Goal: Task Accomplishment & Management: Use online tool/utility

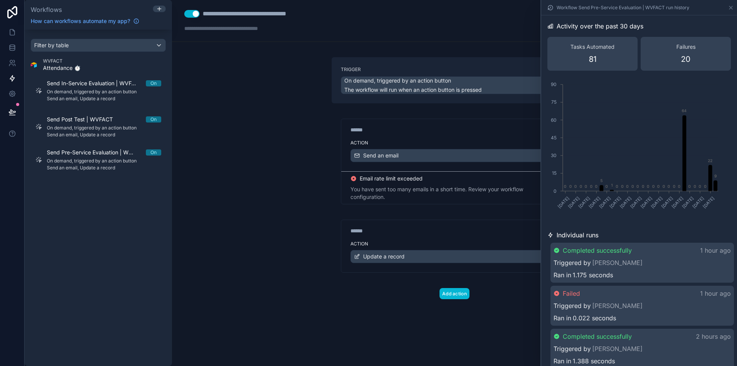
scroll to position [153, 0]
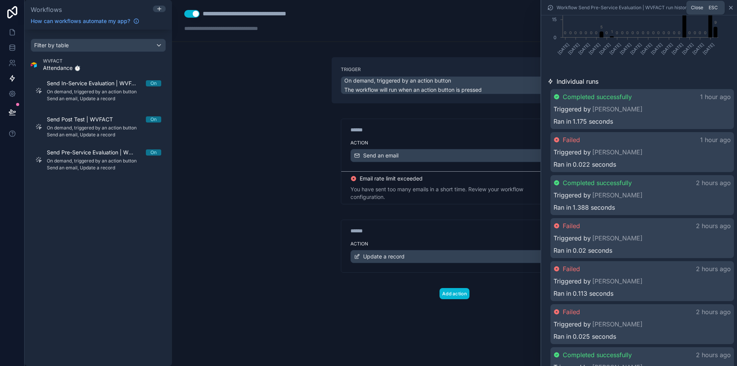
click at [732, 8] on icon at bounding box center [730, 7] width 3 height 3
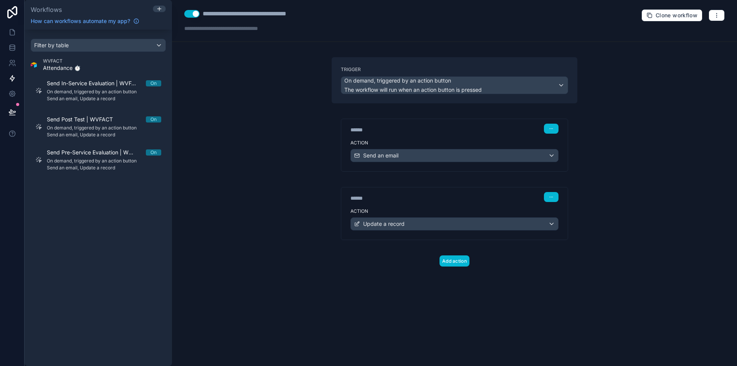
click at [273, 231] on div "**********" at bounding box center [454, 183] width 565 height 366
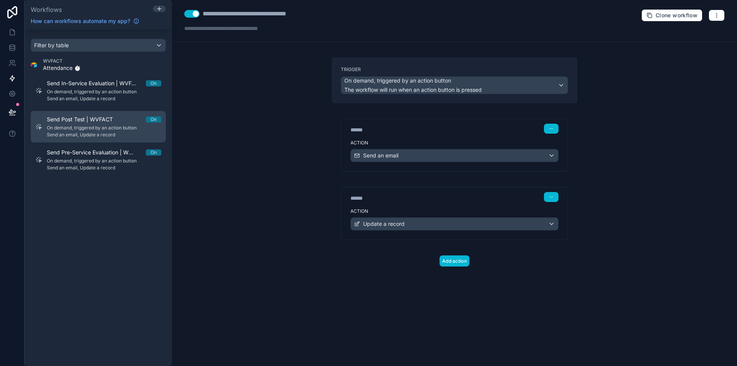
click at [95, 123] on div "Send Post Test | WVFACT On On demand, triggered by an action button Send an ema…" at bounding box center [104, 126] width 114 height 22
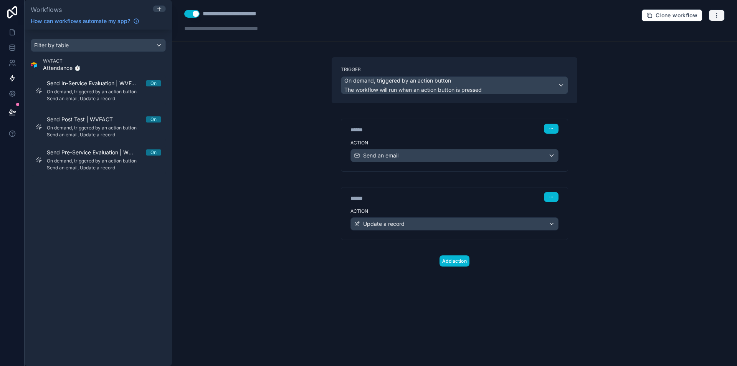
click at [718, 13] on icon "button" at bounding box center [716, 15] width 6 height 6
click at [696, 33] on span "Test workflow" at bounding box center [696, 33] width 37 height 6
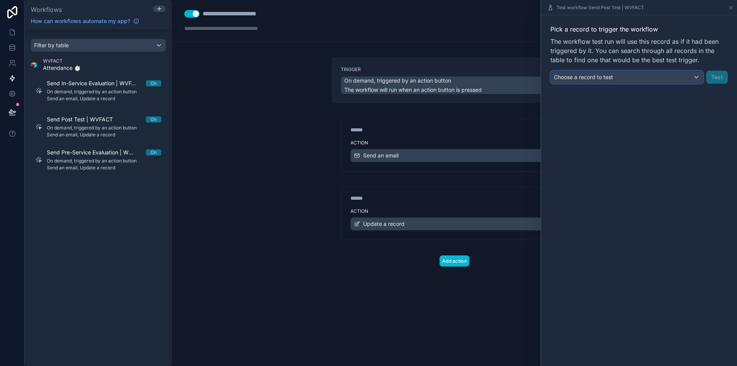
click at [611, 76] on span "Choose a record to test" at bounding box center [583, 77] width 59 height 7
click at [597, 95] on input "text" at bounding box center [618, 95] width 128 height 12
paste input "**********"
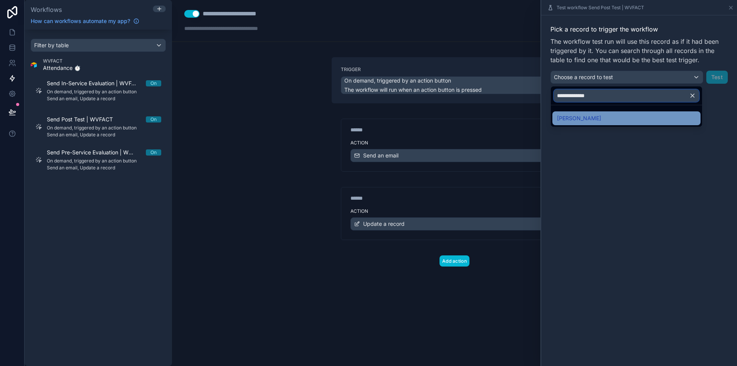
type input "**********"
click at [593, 117] on span "[PERSON_NAME]" at bounding box center [579, 118] width 44 height 9
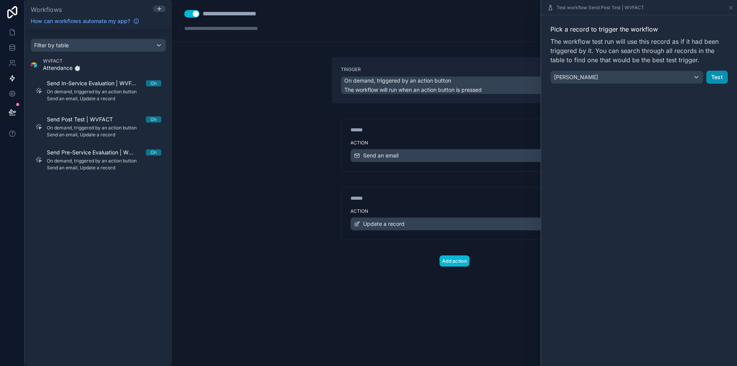
click at [718, 79] on button "Test" at bounding box center [716, 77] width 21 height 13
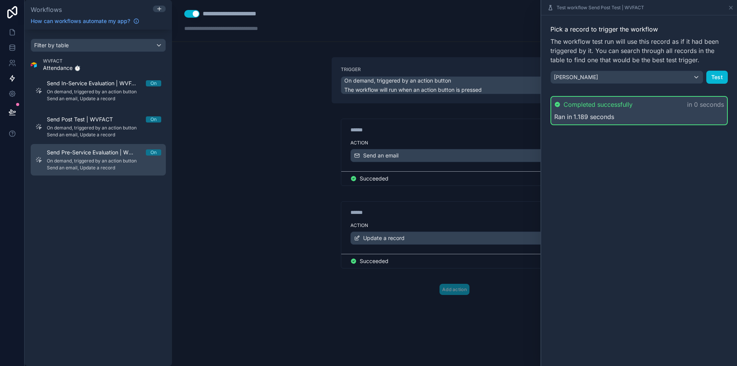
click at [97, 163] on span "On demand, triggered by an action button" at bounding box center [104, 161] width 114 height 6
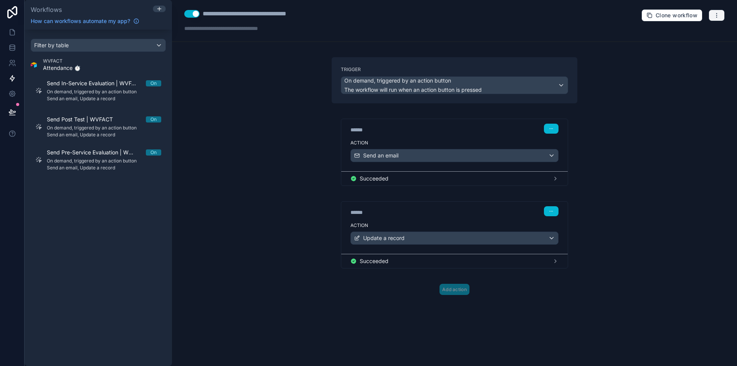
click at [717, 13] on icon "button" at bounding box center [716, 15] width 6 height 6
click at [702, 34] on span "Test workflow" at bounding box center [696, 33] width 37 height 6
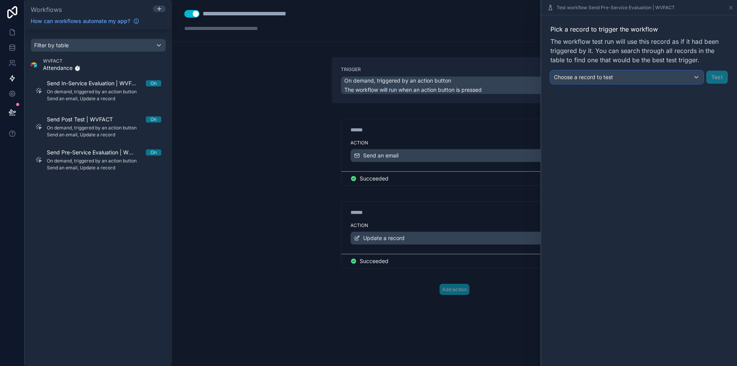
click at [619, 81] on div "Choose a record to test" at bounding box center [627, 77] width 152 height 12
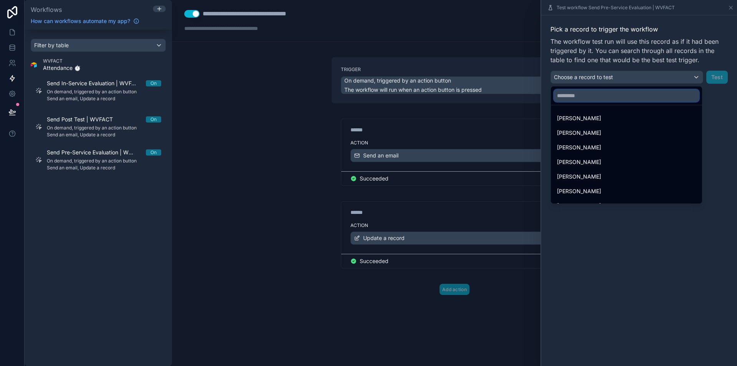
click at [609, 101] on input "text" at bounding box center [626, 95] width 145 height 12
paste input "**********"
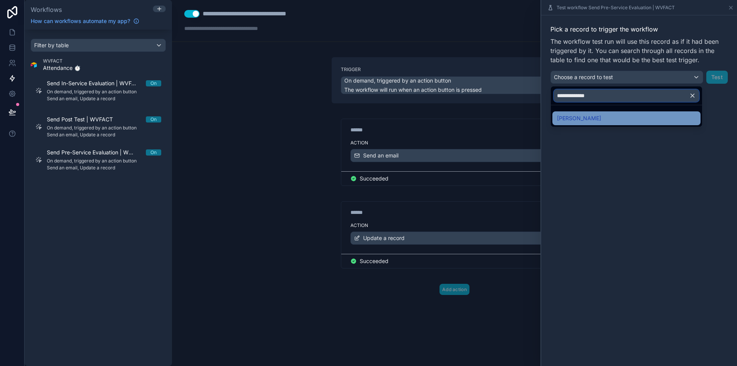
type input "**********"
click at [597, 117] on div "[PERSON_NAME]" at bounding box center [626, 118] width 139 height 9
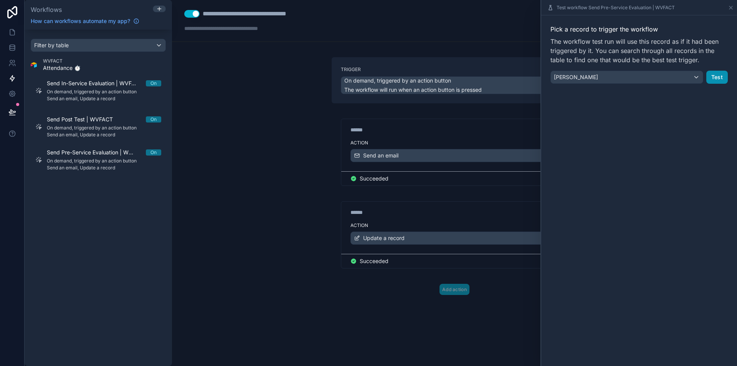
click at [714, 75] on button "Test" at bounding box center [716, 77] width 21 height 13
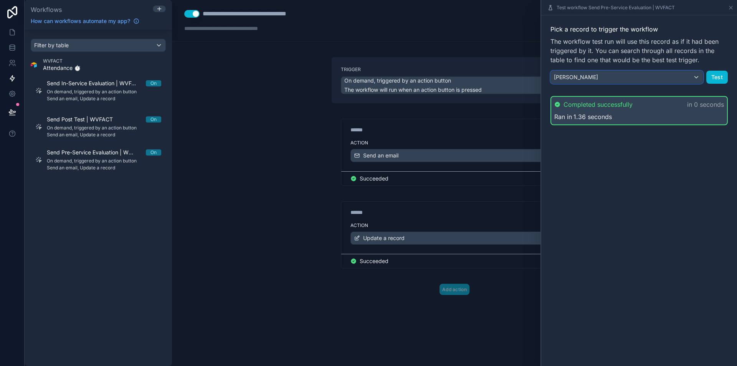
click at [637, 79] on div "[PERSON_NAME]" at bounding box center [627, 77] width 152 height 12
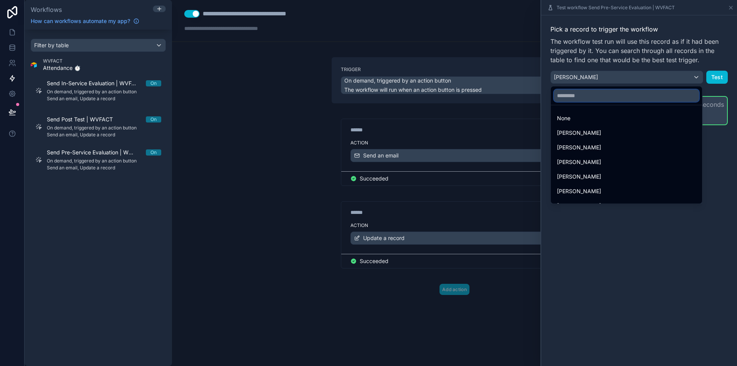
click at [620, 99] on input "text" at bounding box center [626, 95] width 145 height 12
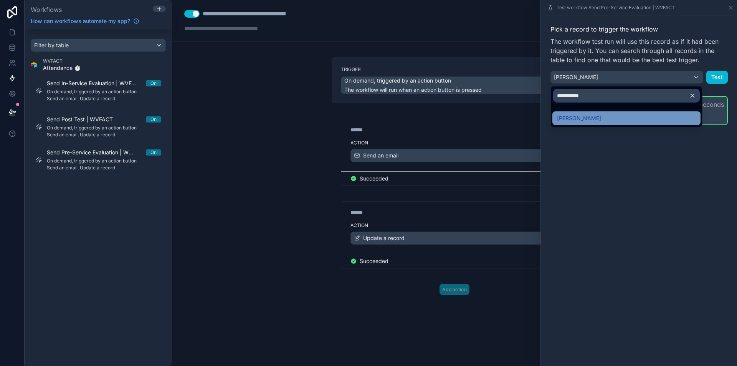
type input "**********"
click at [590, 121] on div "[PERSON_NAME]" at bounding box center [626, 118] width 139 height 9
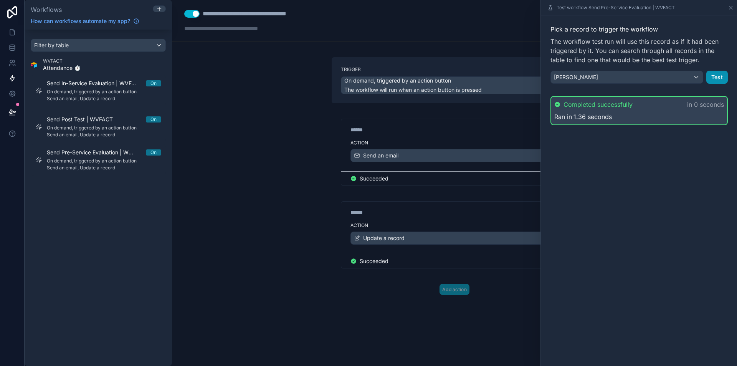
click at [715, 75] on button "Test" at bounding box center [716, 77] width 21 height 13
click at [728, 8] on icon at bounding box center [731, 8] width 6 height 6
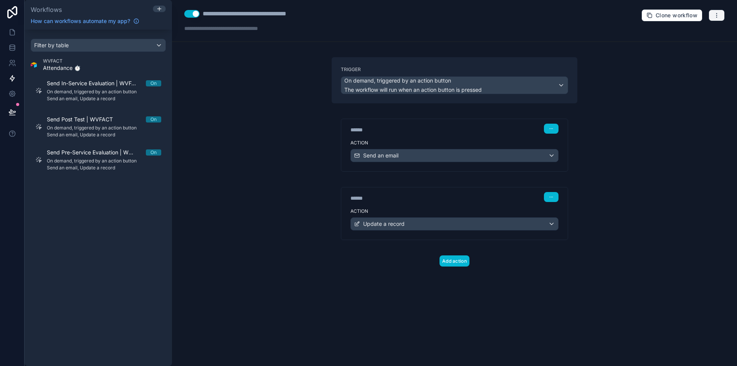
click at [716, 13] on icon "button" at bounding box center [716, 13] width 0 height 0
click at [697, 45] on span "Run history" at bounding box center [696, 46] width 37 height 6
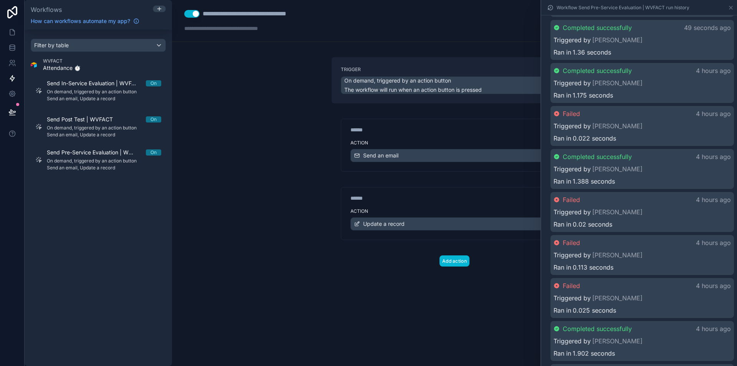
scroll to position [192, 0]
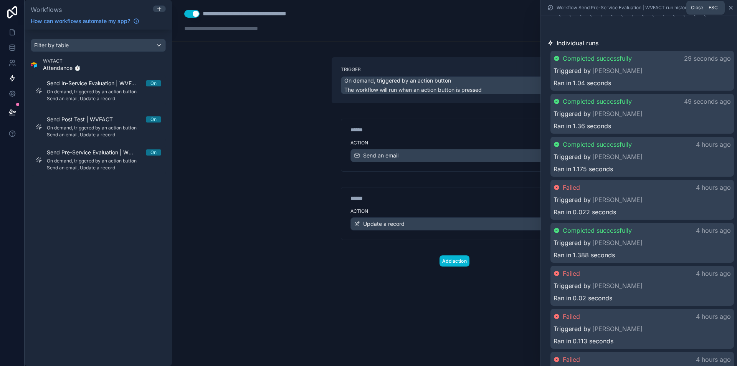
click at [729, 6] on icon at bounding box center [731, 8] width 6 height 6
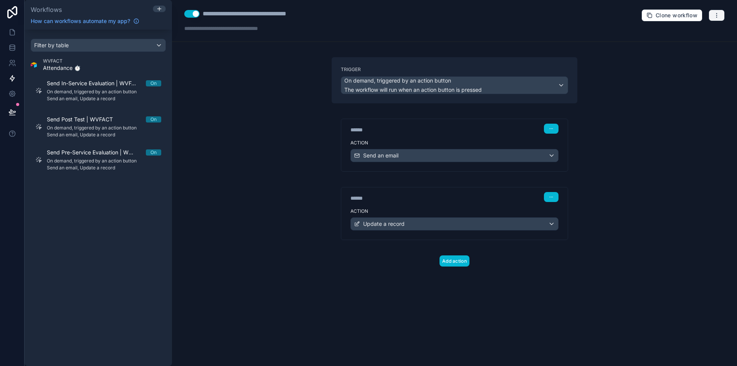
click at [716, 13] on icon "button" at bounding box center [716, 15] width 6 height 6
click at [700, 41] on button "Run history" at bounding box center [689, 46] width 55 height 12
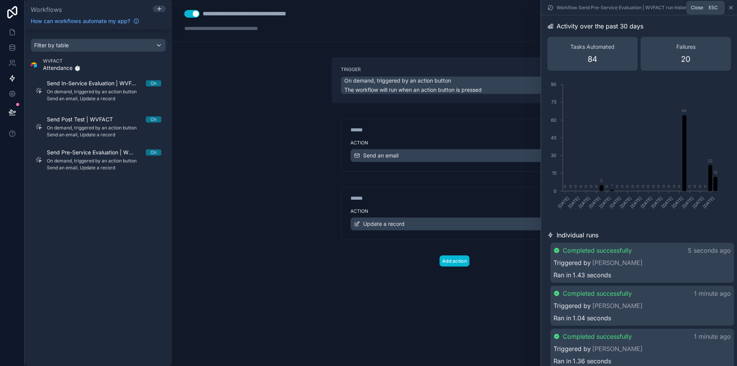
click at [730, 10] on icon at bounding box center [731, 8] width 6 height 6
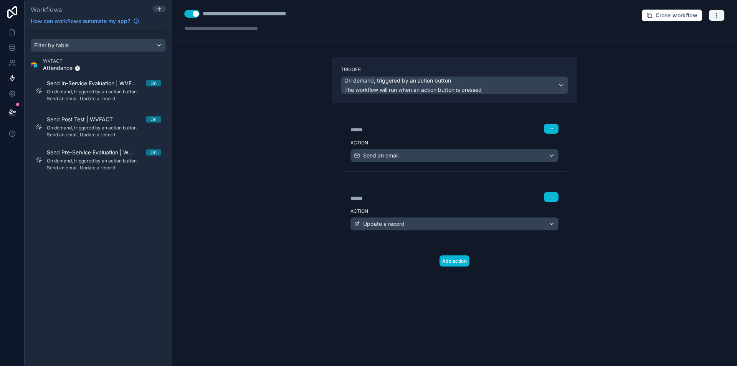
click at [718, 13] on icon "button" at bounding box center [716, 15] width 6 height 6
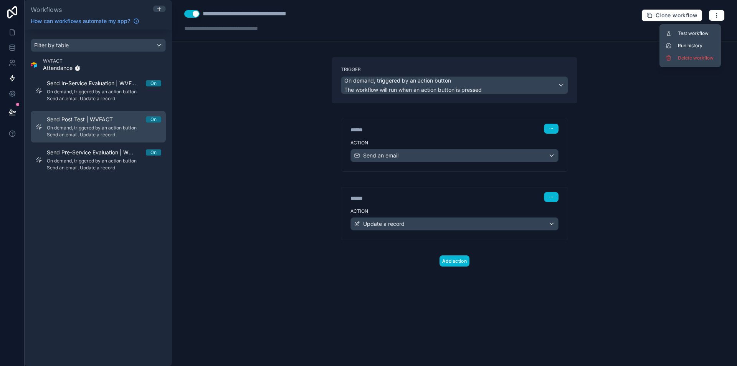
click at [94, 122] on span "Send Post Test | WVFACT" at bounding box center [84, 119] width 75 height 8
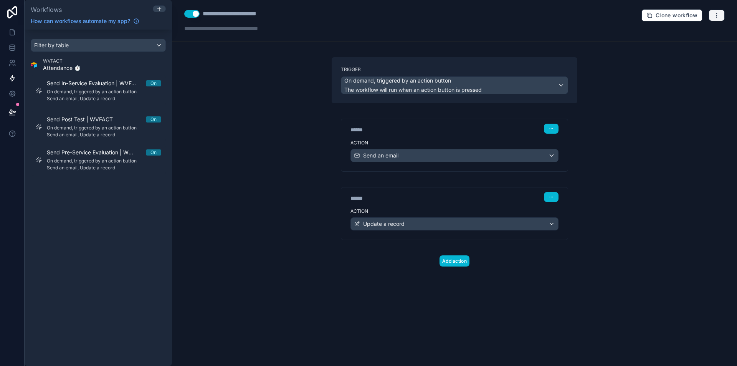
click at [716, 13] on icon "button" at bounding box center [716, 13] width 0 height 0
click at [685, 46] on span "Run history" at bounding box center [696, 46] width 37 height 6
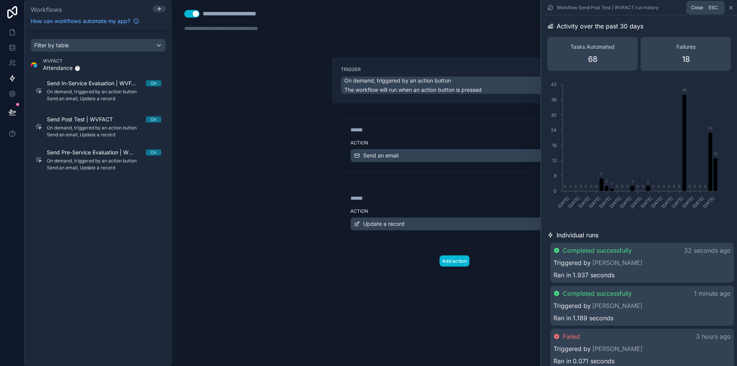
click at [733, 10] on icon at bounding box center [731, 8] width 6 height 6
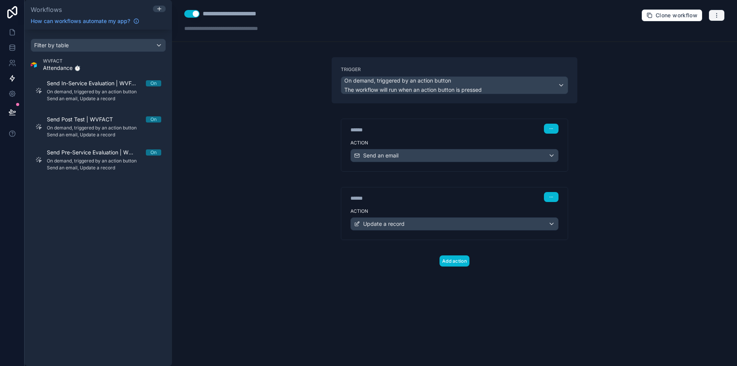
click at [718, 16] on icon "button" at bounding box center [716, 15] width 6 height 6
click at [696, 35] on span "Test workflow" at bounding box center [696, 33] width 37 height 6
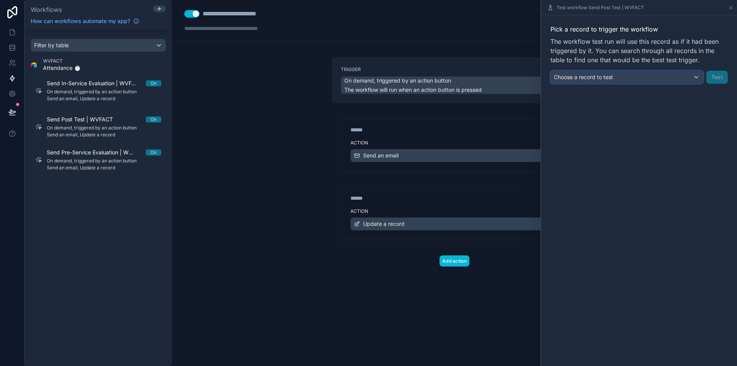
click at [630, 81] on div "Choose a record to test" at bounding box center [627, 77] width 152 height 12
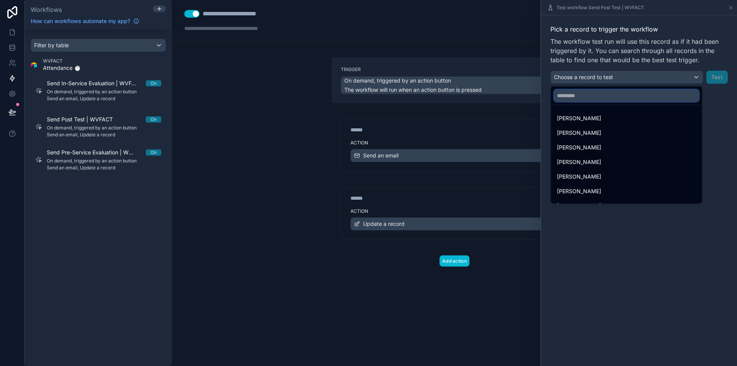
click at [608, 95] on input "text" at bounding box center [626, 95] width 145 height 12
paste input "**********"
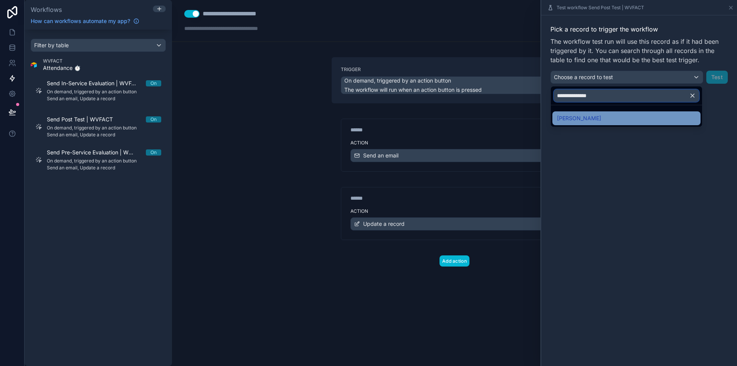
type input "**********"
click at [582, 116] on span "[PERSON_NAME]" at bounding box center [579, 118] width 44 height 9
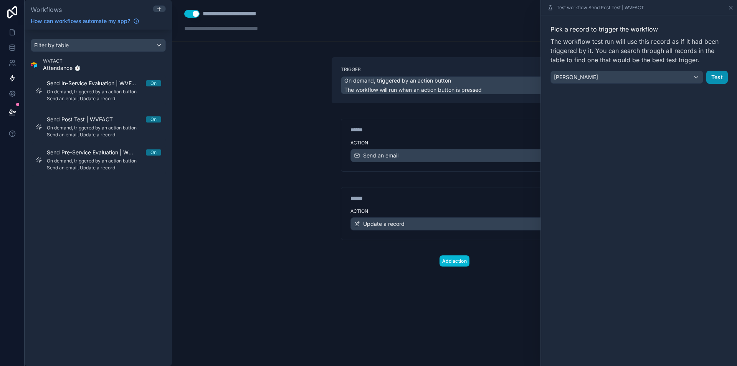
click at [723, 76] on button "Test" at bounding box center [716, 77] width 21 height 13
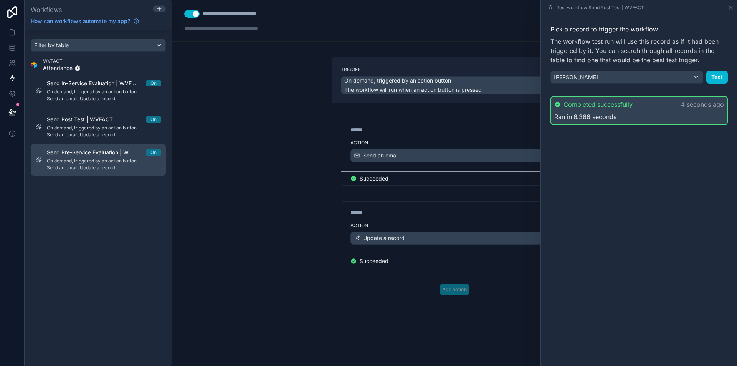
click at [108, 152] on span "Send Pre-Service Evaluation | WVFACT" at bounding box center [96, 152] width 99 height 8
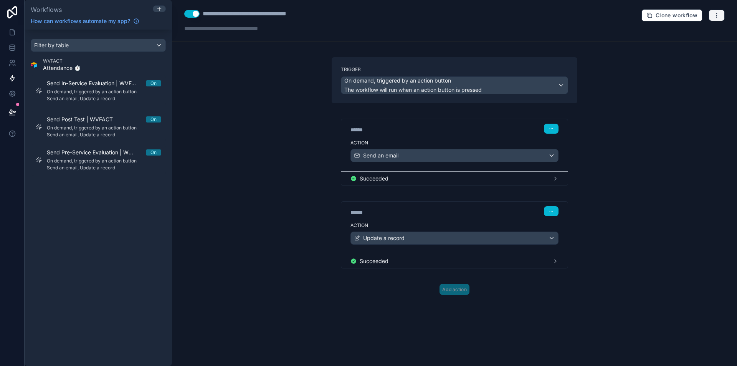
click at [716, 16] on icon "button" at bounding box center [716, 15] width 6 height 6
click at [696, 32] on span "Test workflow" at bounding box center [696, 33] width 37 height 6
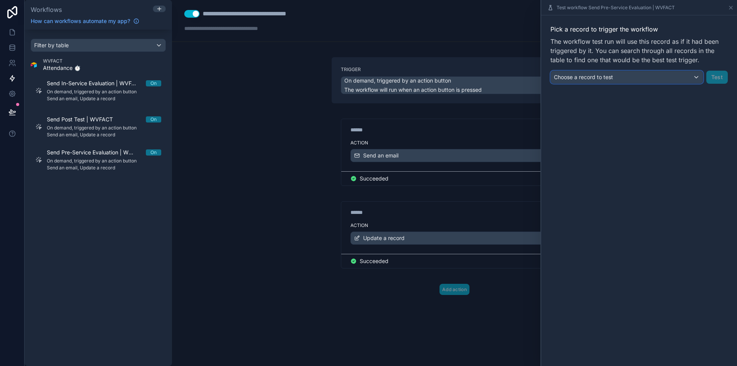
click at [643, 76] on div "Choose a record to test" at bounding box center [627, 77] width 152 height 12
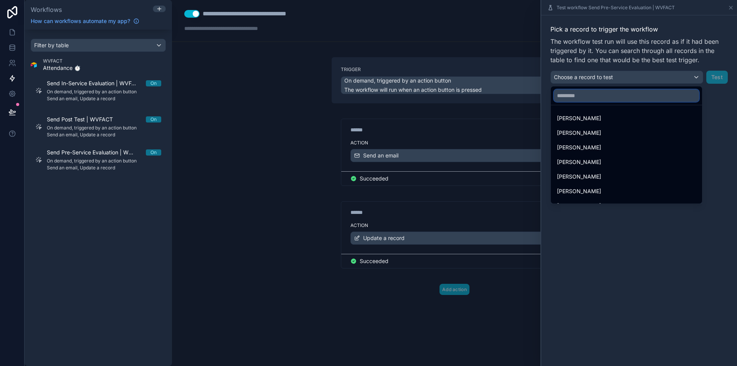
click at [613, 95] on input "text" at bounding box center [626, 95] width 145 height 12
paste input "**********"
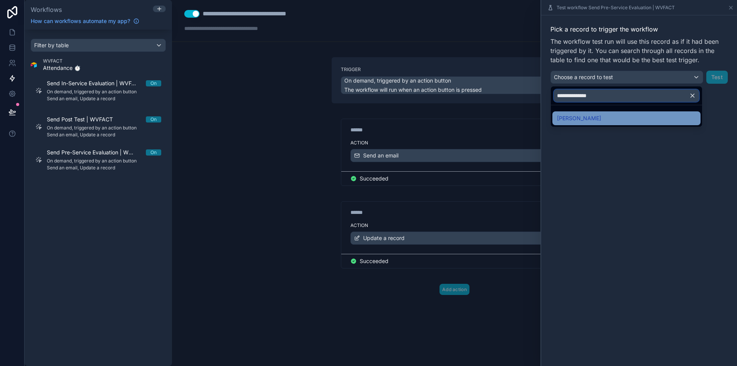
type input "**********"
click at [583, 117] on span "[PERSON_NAME]" at bounding box center [579, 118] width 44 height 9
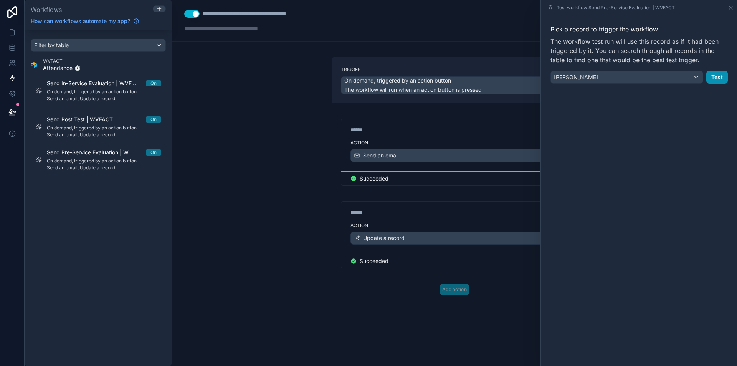
click at [715, 79] on button "Test" at bounding box center [716, 77] width 21 height 13
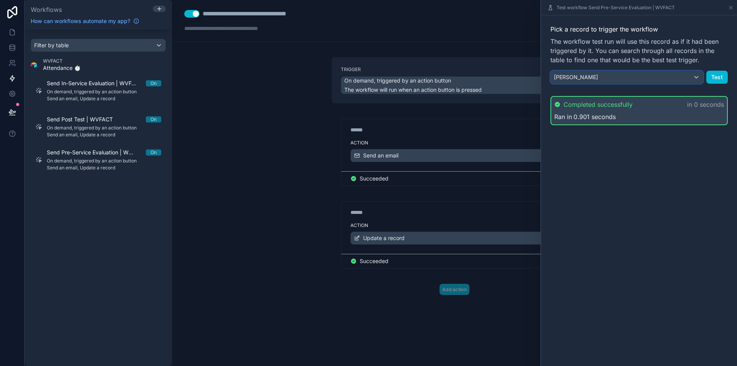
click at [606, 81] on div "[PERSON_NAME]" at bounding box center [627, 77] width 152 height 12
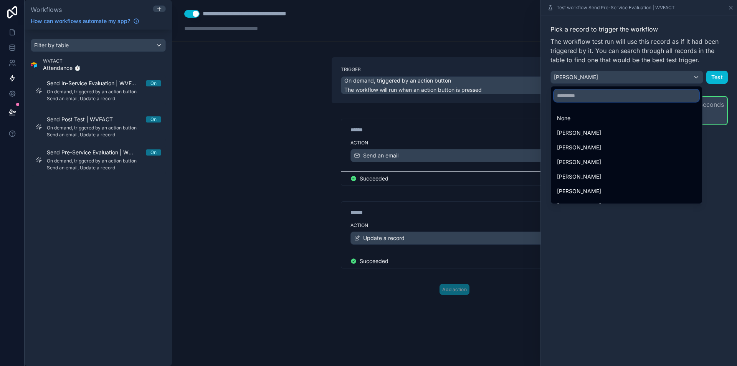
click at [592, 94] on input "text" at bounding box center [626, 95] width 145 height 12
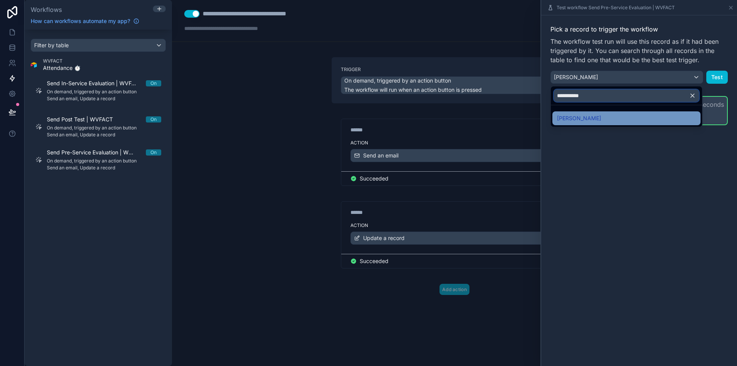
type input "**********"
click at [592, 118] on div "[PERSON_NAME]" at bounding box center [626, 118] width 139 height 9
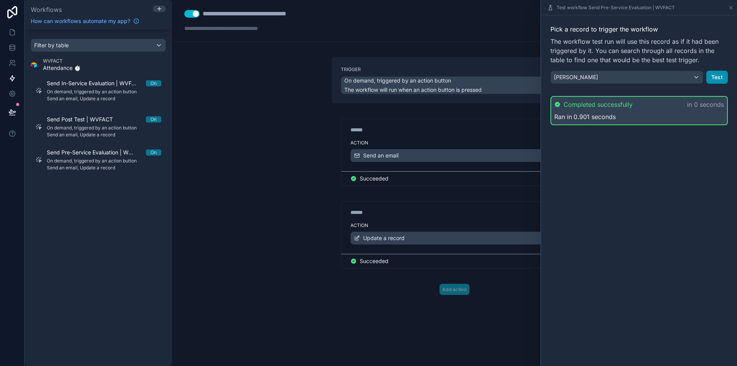
click at [720, 74] on button "Test" at bounding box center [716, 77] width 21 height 13
click at [721, 81] on button "Test" at bounding box center [716, 77] width 21 height 13
